Goal: Check status: Check status

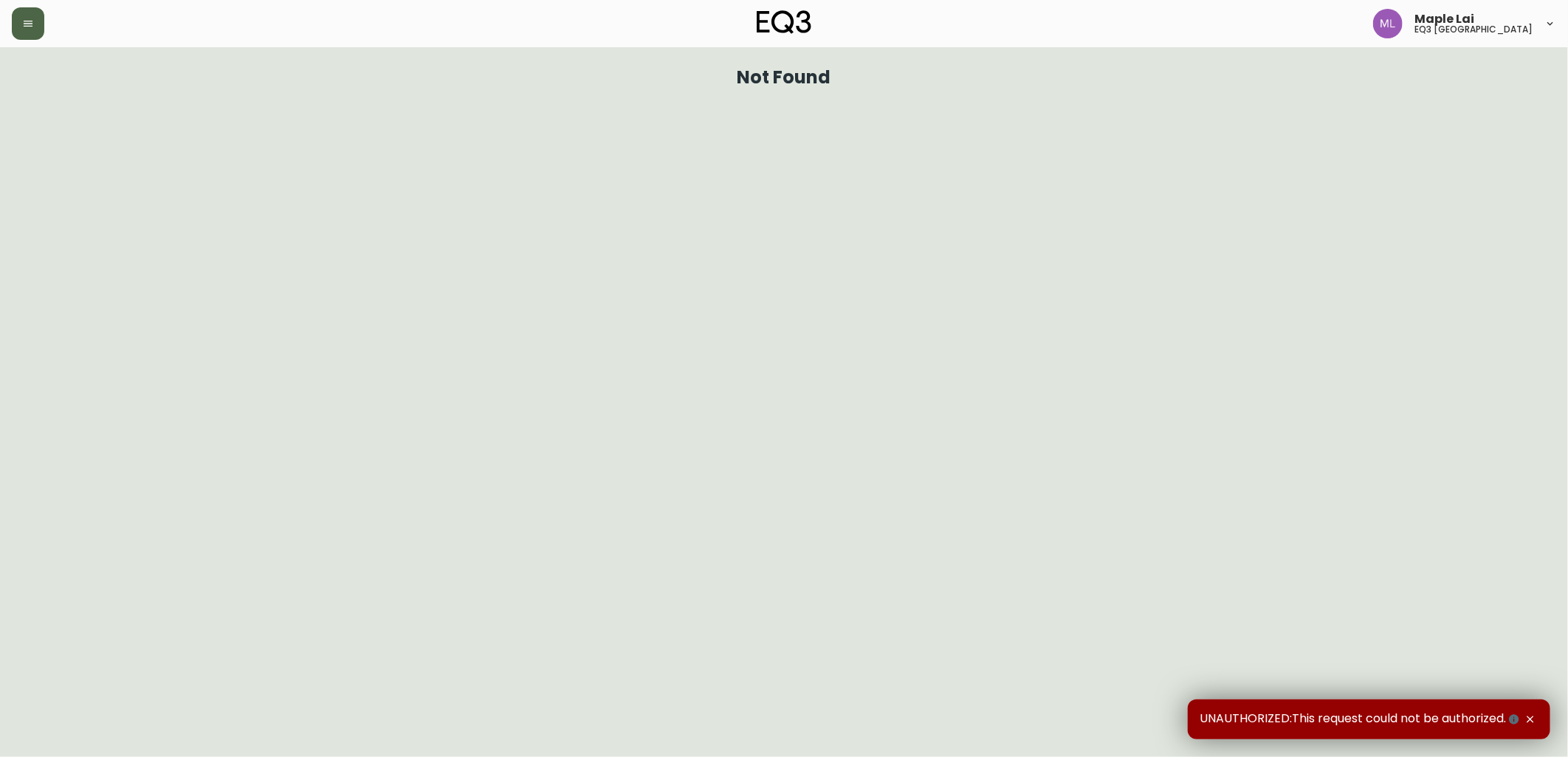
click at [36, 28] on button "button" at bounding box center [28, 24] width 33 height 33
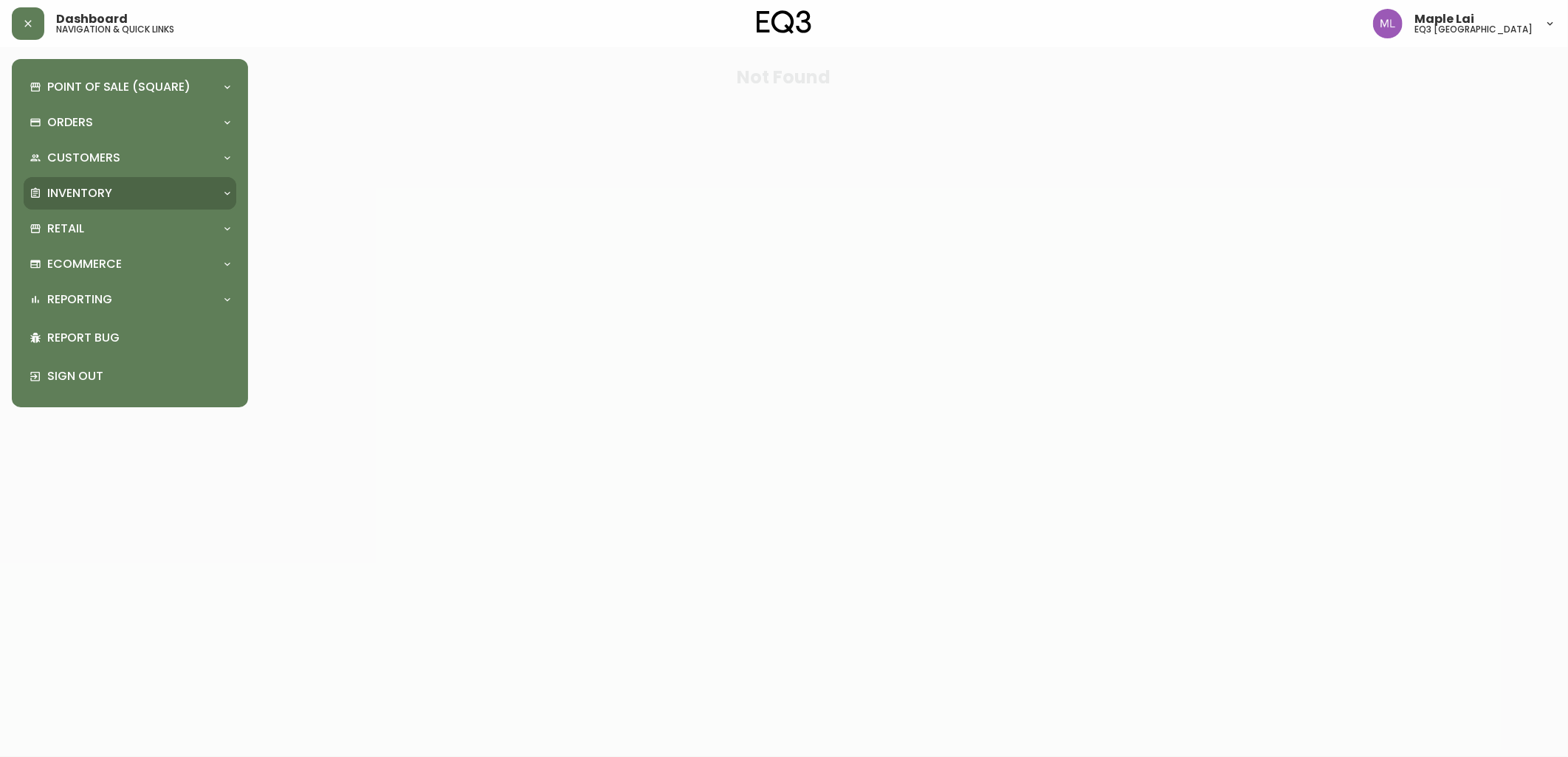
click at [100, 183] on div "Inventory" at bounding box center [130, 193] width 213 height 33
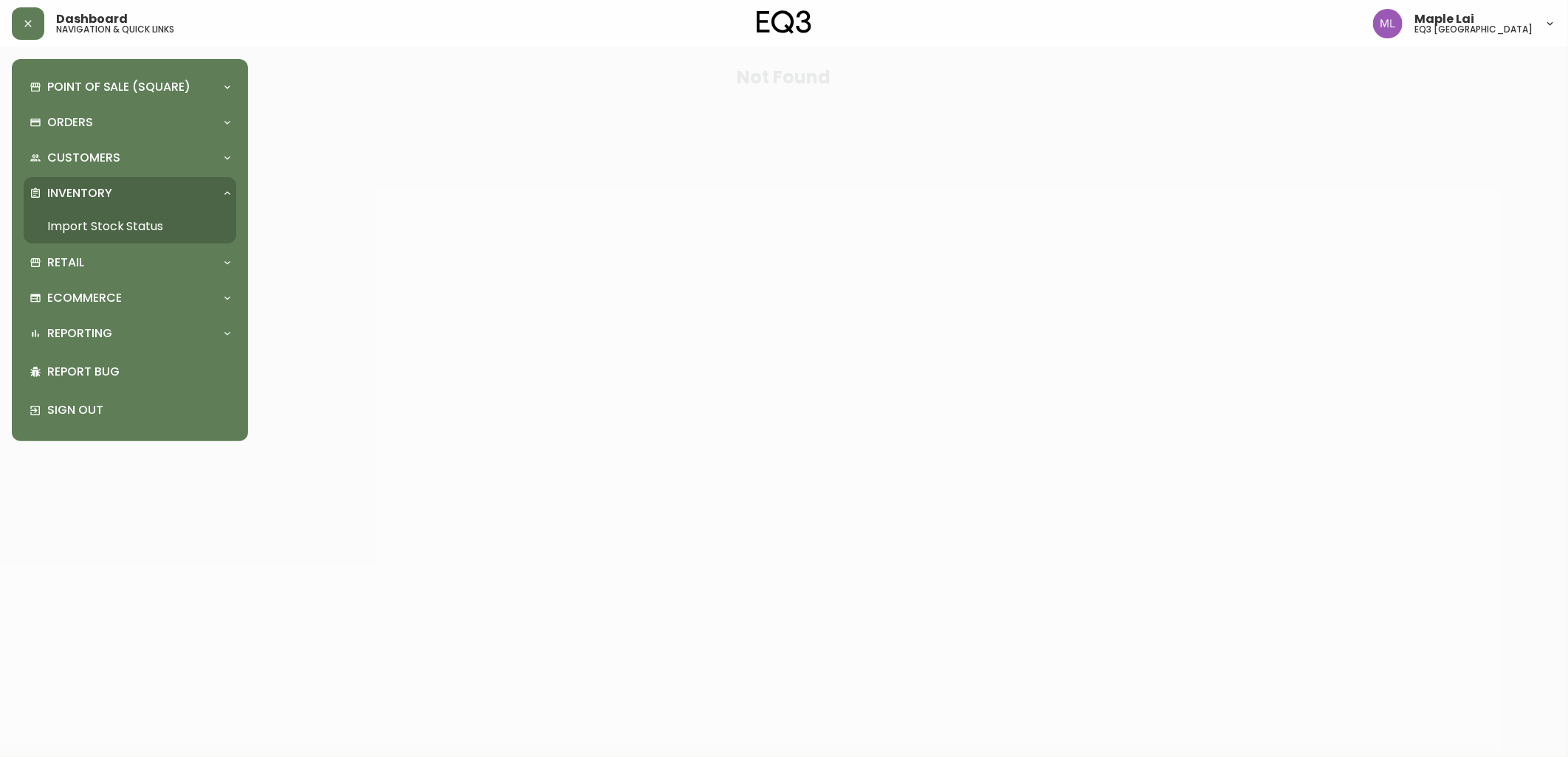
click at [100, 215] on link "Import Stock Status" at bounding box center [130, 226] width 213 height 34
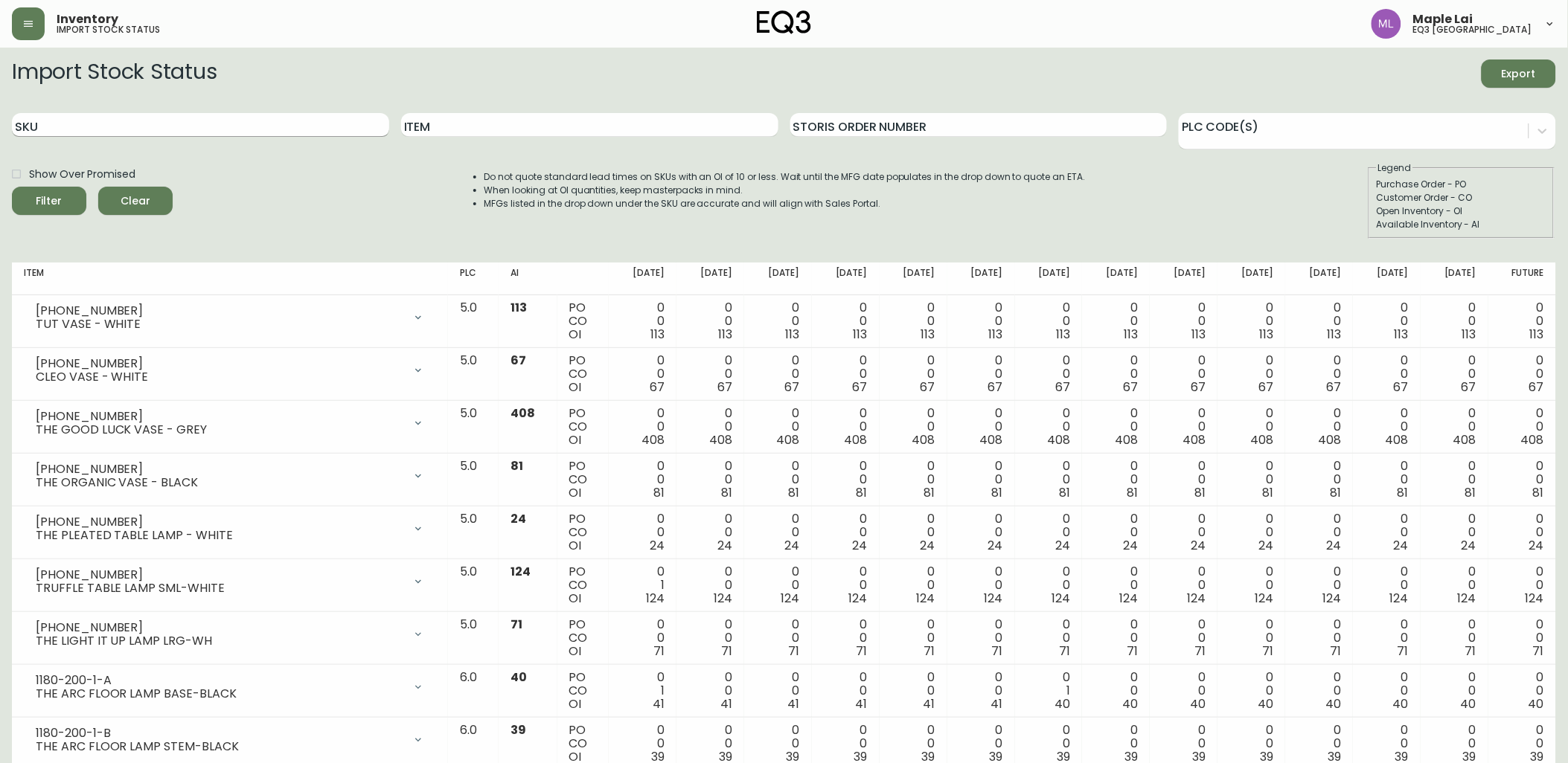
click at [243, 125] on input "SKU" at bounding box center [200, 125] width 377 height 24
paste input "[PHONE_NUMBER]"
type input "[PHONE_NUMBER]"
click at [12, 187] on button "Filter" at bounding box center [49, 200] width 74 height 28
